Goal: Entertainment & Leisure: Consume media (video, audio)

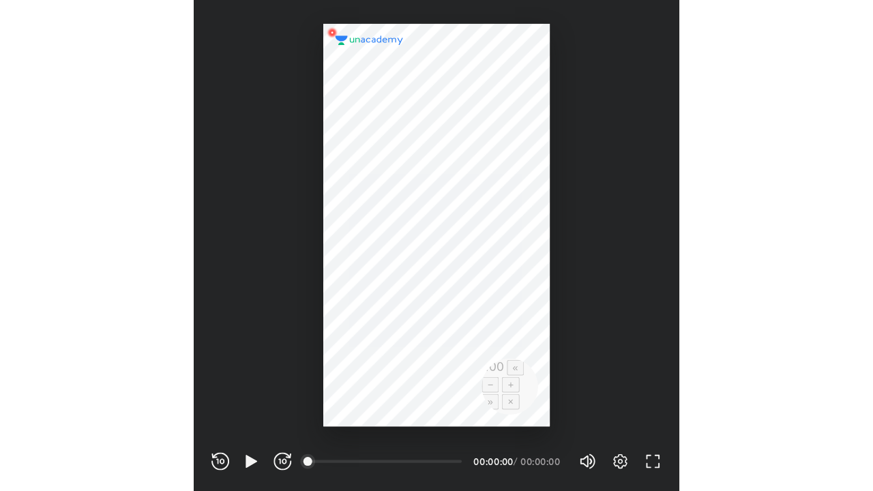
scroll to position [452, 448]
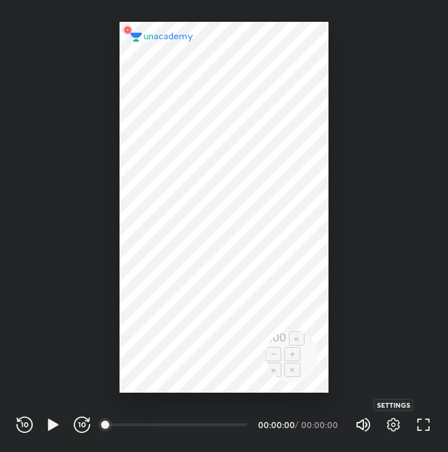
click at [392, 424] on icon "button" at bounding box center [393, 425] width 16 height 16
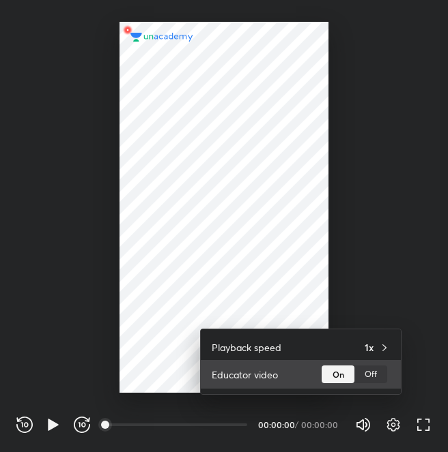
click at [369, 379] on div "Off" at bounding box center [370, 375] width 33 height 18
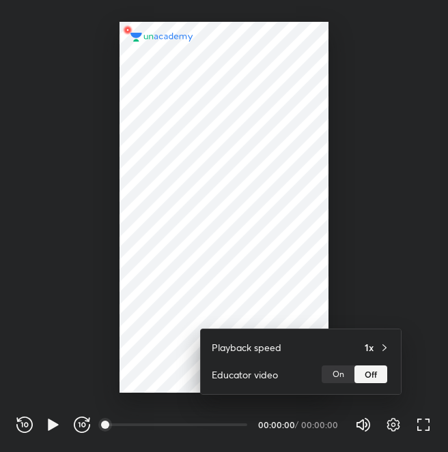
click at [412, 296] on div at bounding box center [224, 226] width 448 height 452
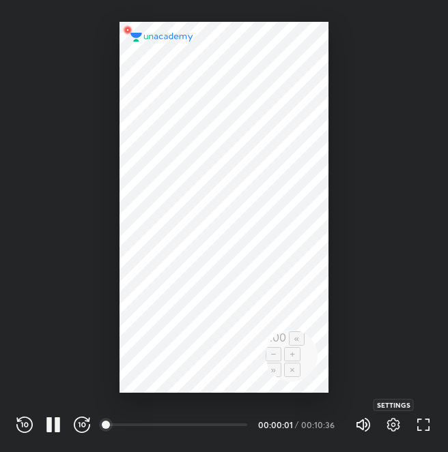
click at [398, 429] on icon "button" at bounding box center [393, 425] width 13 height 14
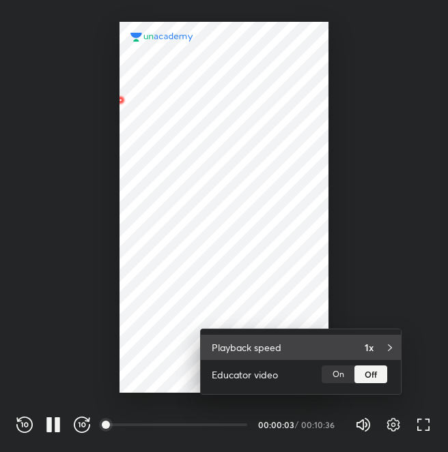
click at [375, 338] on div "Playback speed 1x" at bounding box center [301, 347] width 200 height 25
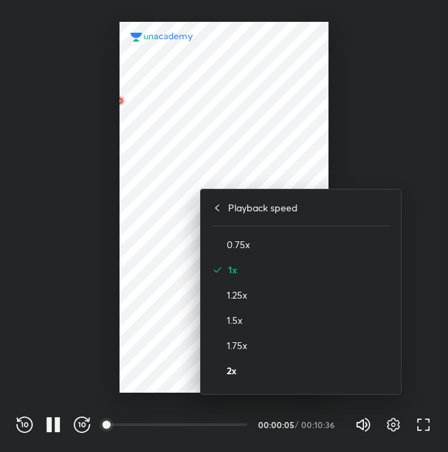
click at [239, 376] on h4 "2x" at bounding box center [307, 371] width 163 height 14
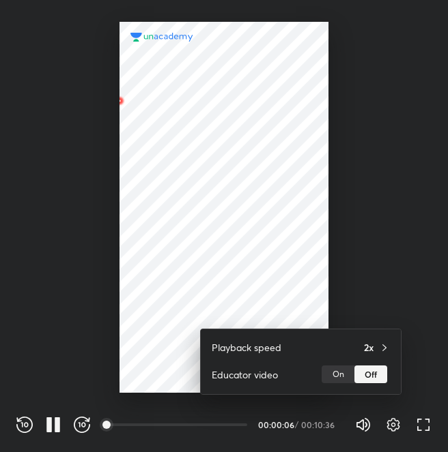
click at [420, 332] on div at bounding box center [224, 226] width 448 height 452
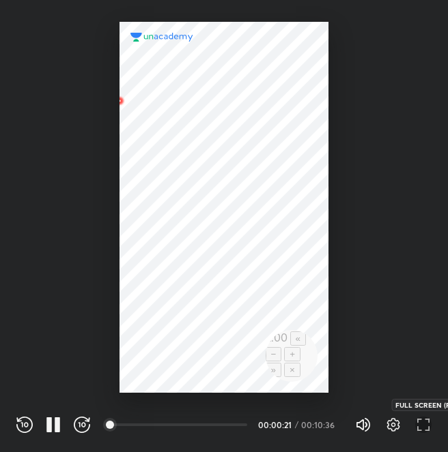
click at [424, 424] on icon "button" at bounding box center [423, 425] width 16 height 16
click at [430, 431] on icon "button" at bounding box center [423, 425] width 16 height 16
